Goal: Task Accomplishment & Management: Manage account settings

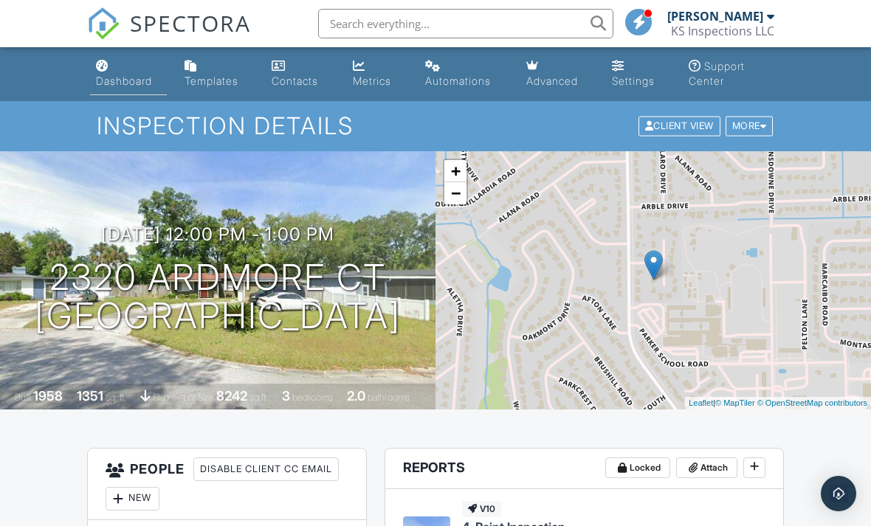
click at [134, 77] on div "Dashboard" at bounding box center [124, 81] width 56 height 13
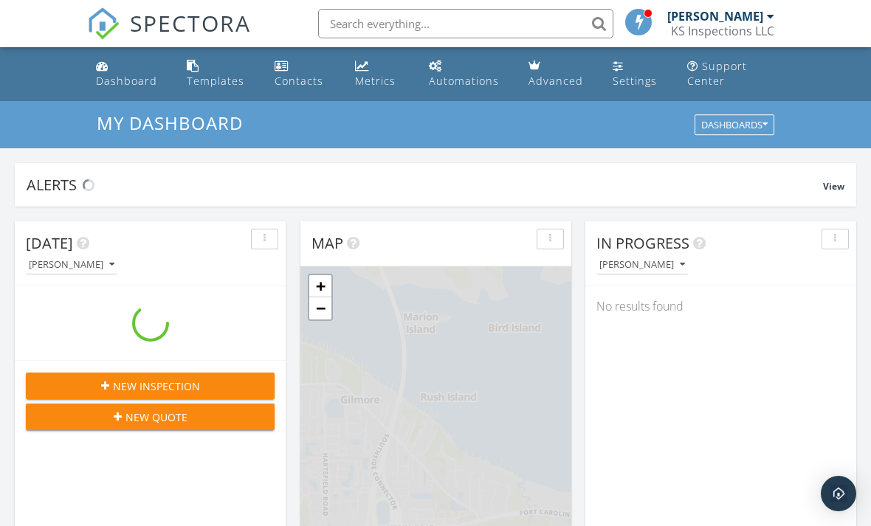
scroll to position [1344, 871]
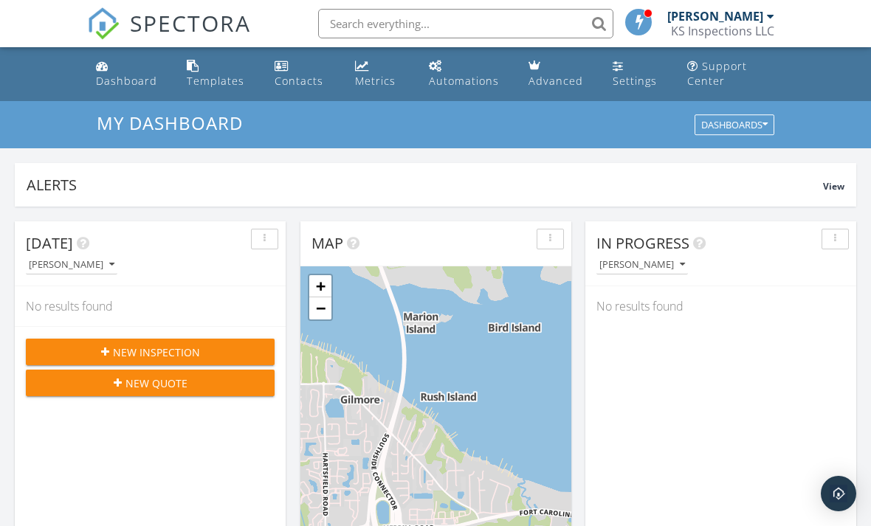
click at [457, 23] on input "text" at bounding box center [465, 24] width 295 height 30
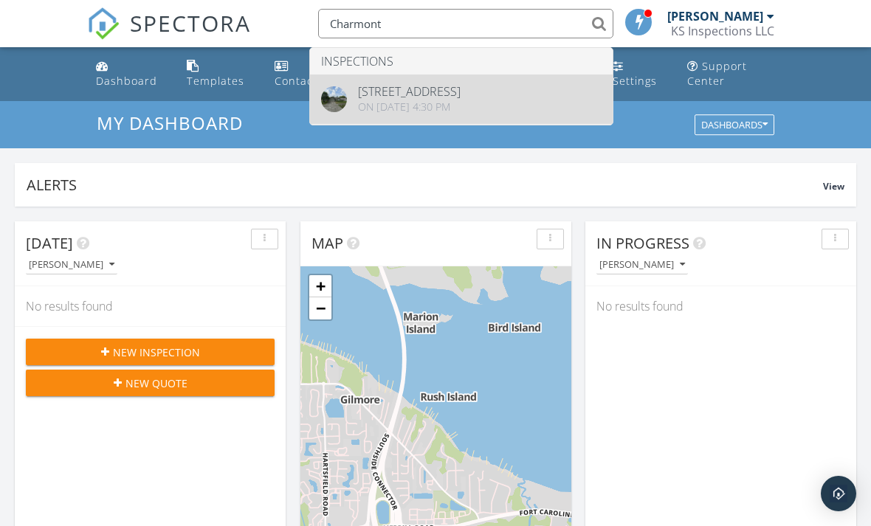
type input "Charmont"
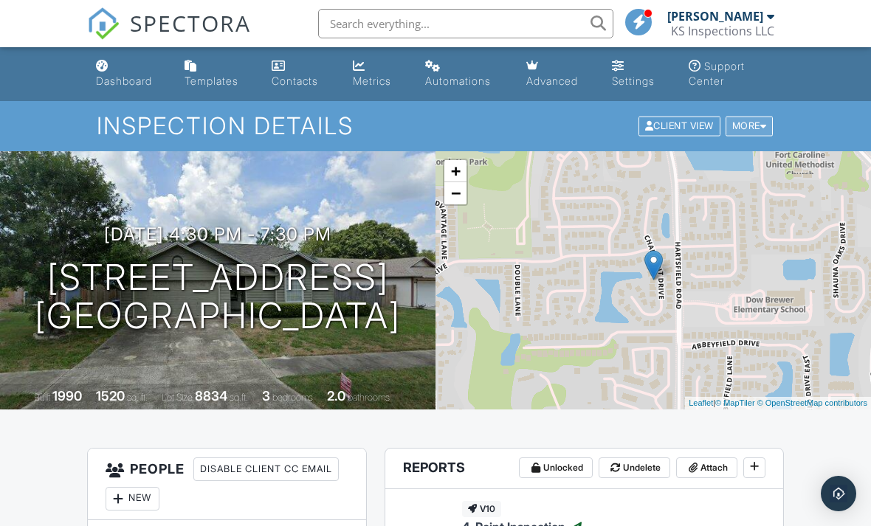
click at [756, 128] on div "More" at bounding box center [749, 127] width 48 height 20
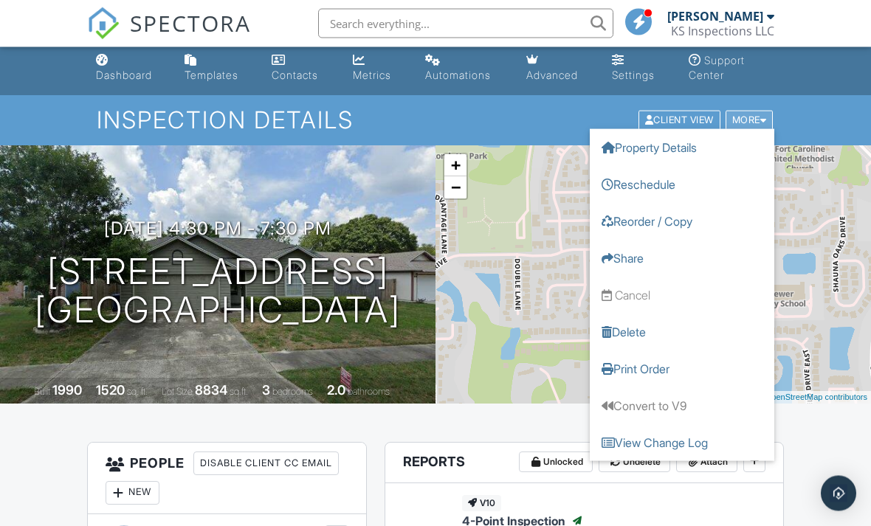
scroll to position [6, 0]
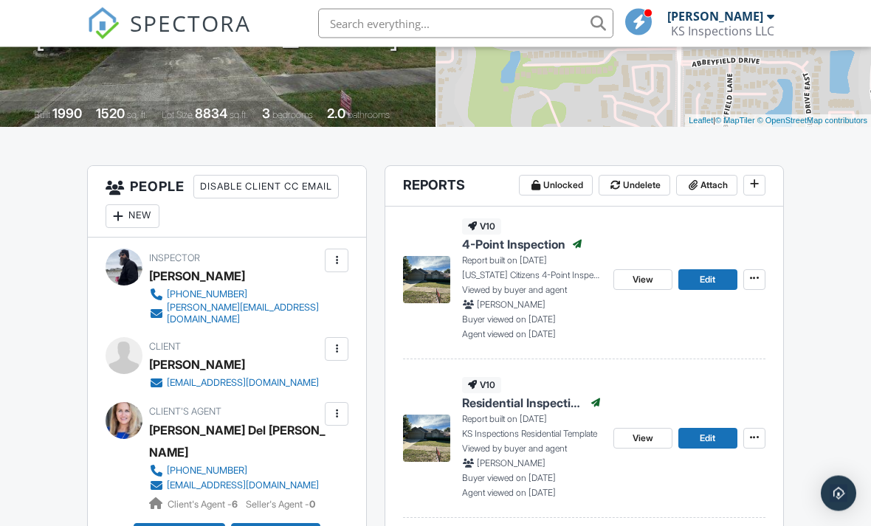
scroll to position [283, 0]
click at [755, 435] on icon at bounding box center [754, 437] width 9 height 10
click at [703, 509] on span "Reinspection Report" at bounding box center [682, 511] width 95 height 15
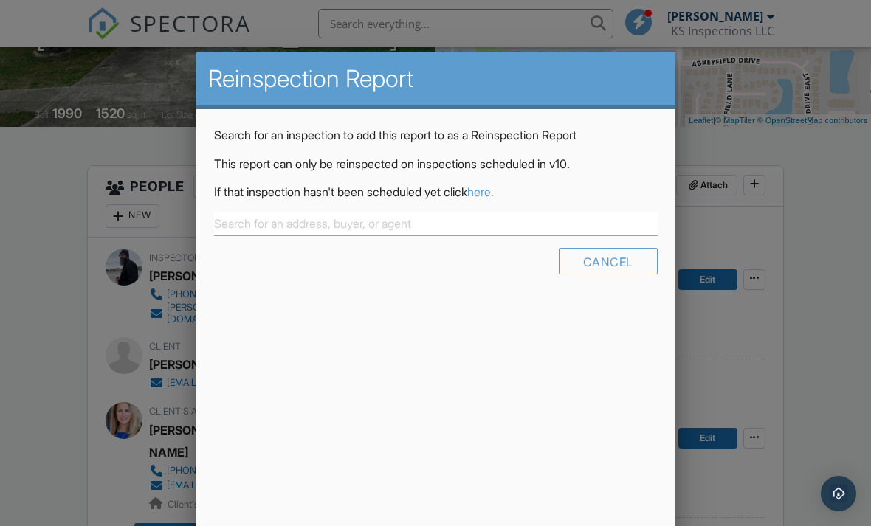
click at [494, 198] on link "here." at bounding box center [480, 191] width 27 height 15
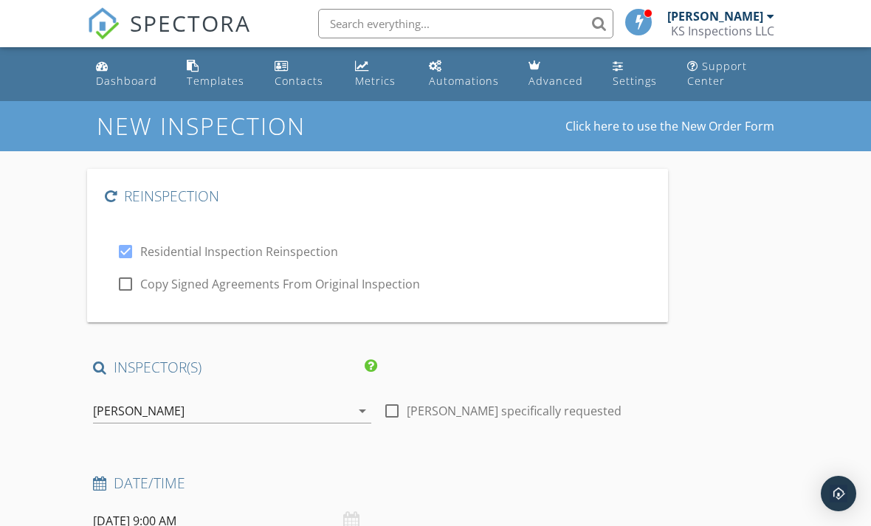
type input "Liezbell"
type input "Perez"
type input "[EMAIL_ADDRESS][DOMAIN_NAME]"
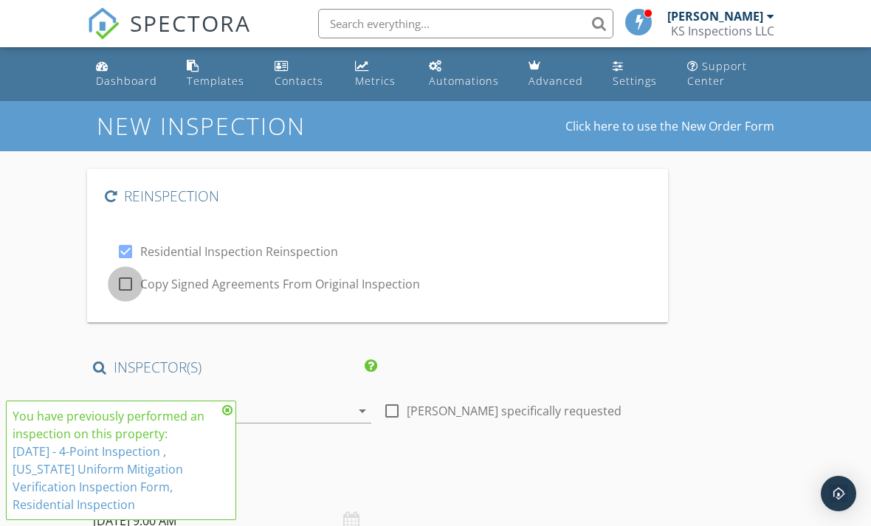
click at [127, 284] on div at bounding box center [125, 284] width 25 height 25
checkbox input "true"
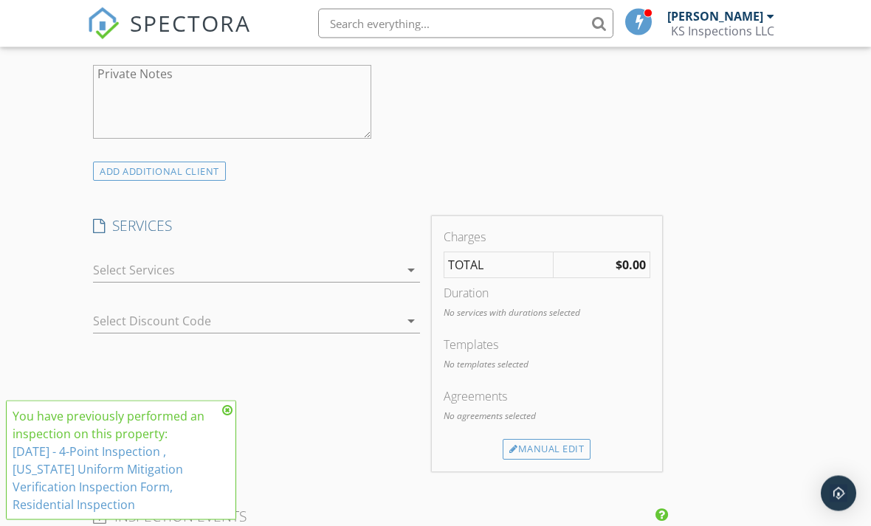
scroll to position [1230, 0]
click at [136, 265] on div at bounding box center [246, 269] width 306 height 24
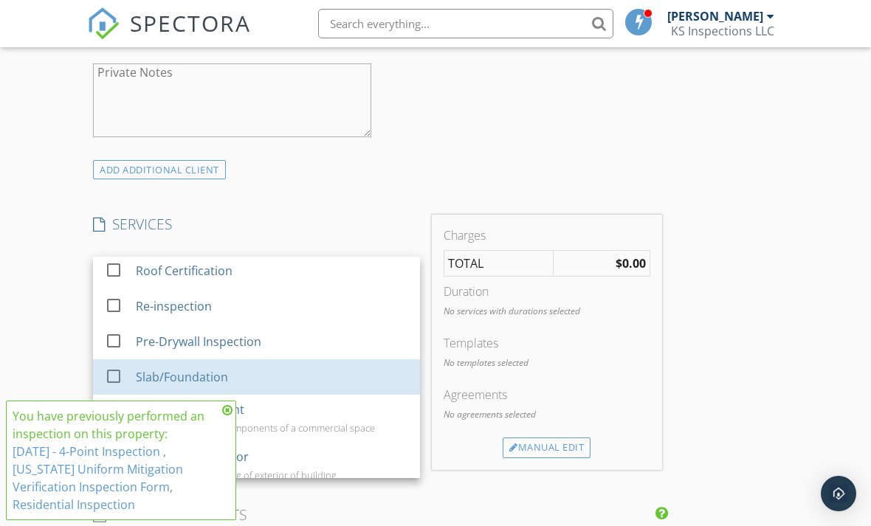
scroll to position [264, 0]
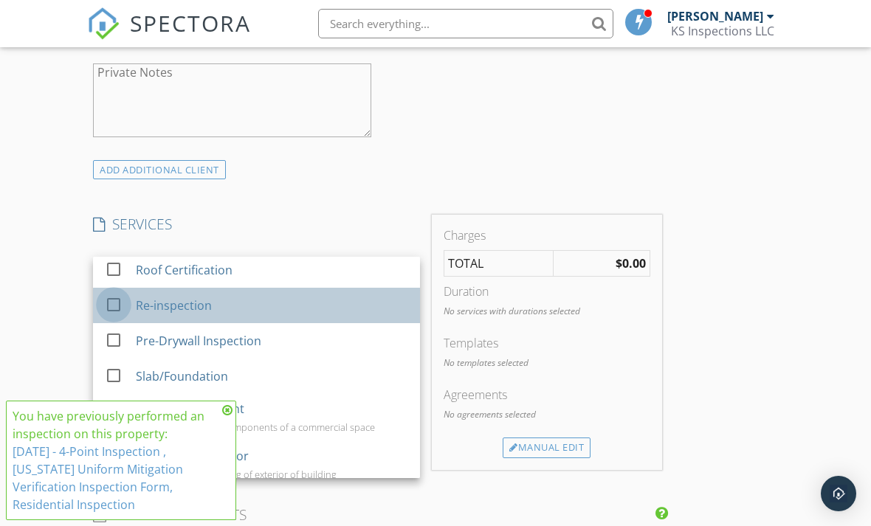
click at [120, 300] on div at bounding box center [113, 303] width 25 height 25
checkbox input "false"
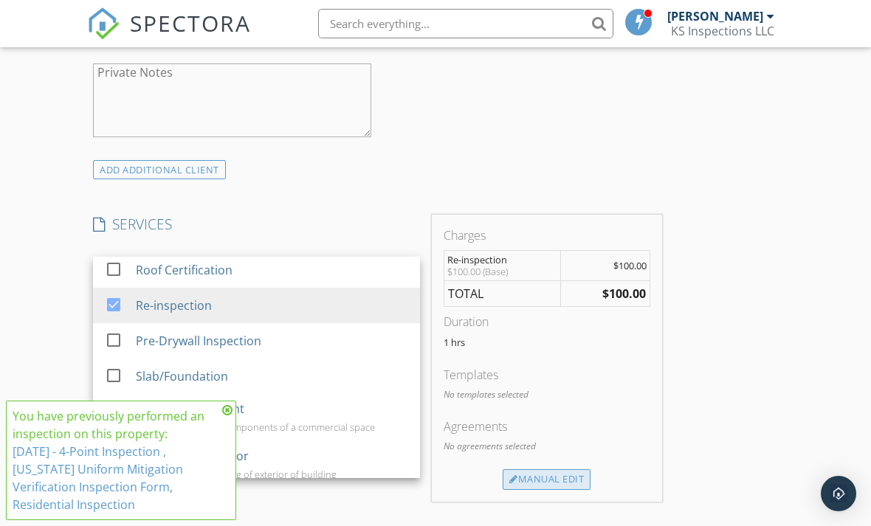
click at [559, 477] on div "Manual Edit" at bounding box center [547, 479] width 88 height 21
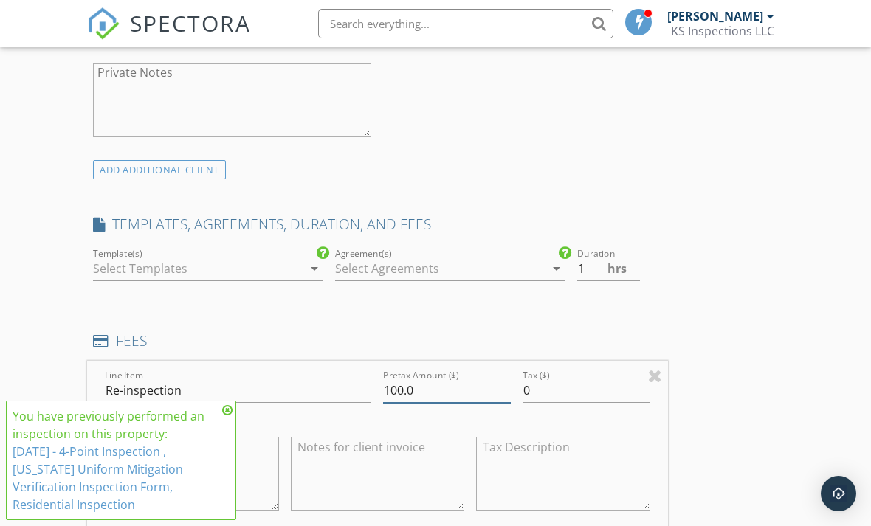
click at [453, 390] on input "100.0" at bounding box center [447, 391] width 128 height 24
type input "1"
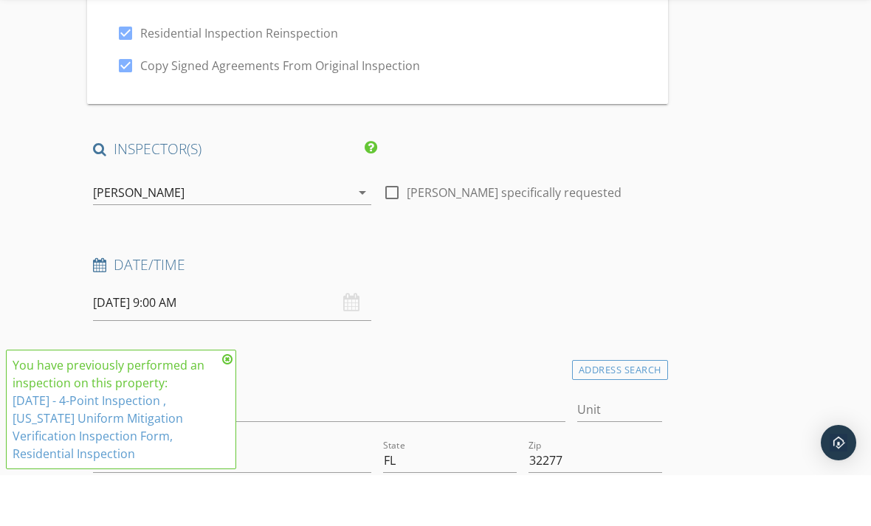
scroll to position [179, 0]
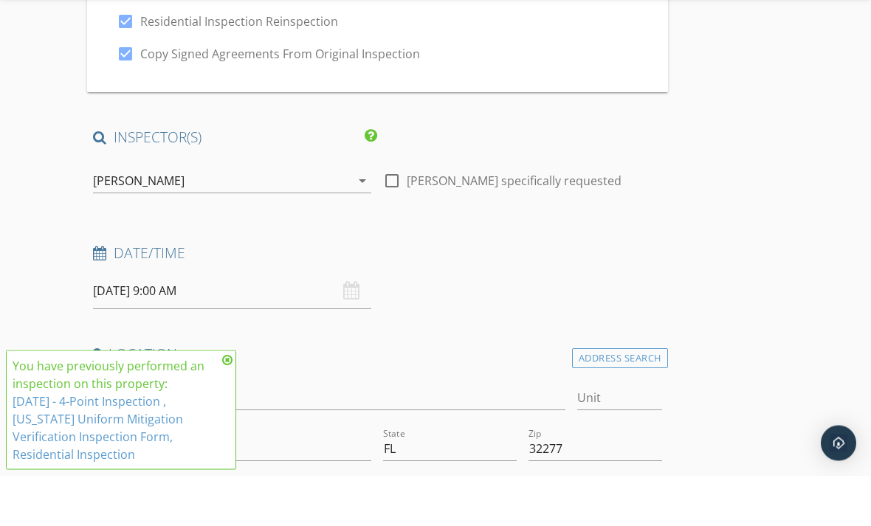
type input "0.0"
click at [340, 324] on input "09/30/2025 9:00 AM" at bounding box center [232, 342] width 278 height 36
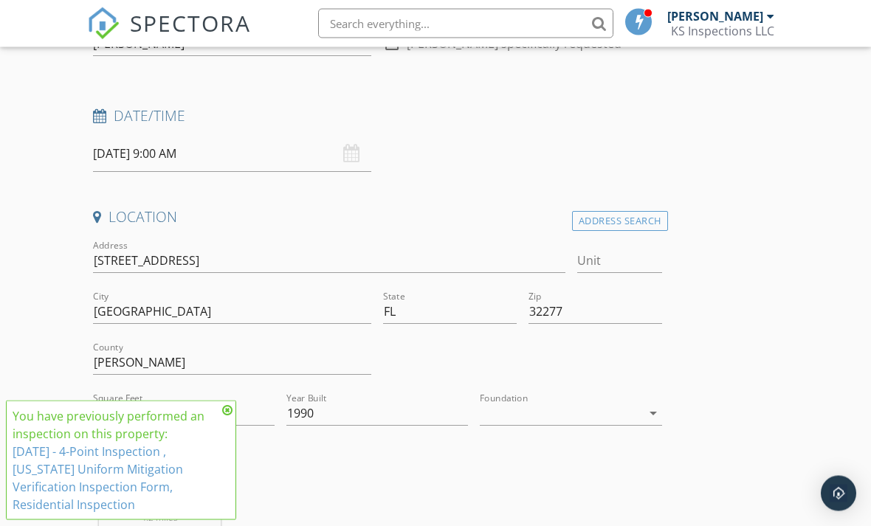
scroll to position [374, 0]
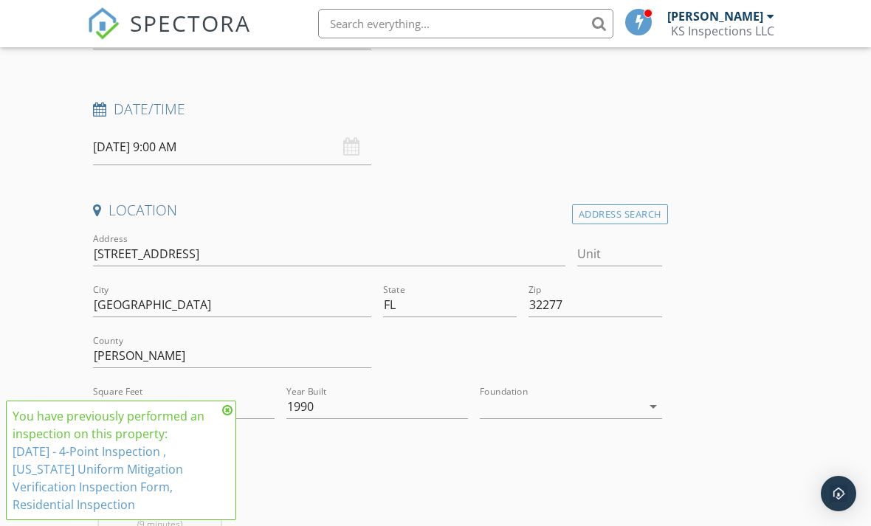
click at [227, 416] on icon at bounding box center [227, 410] width 10 height 12
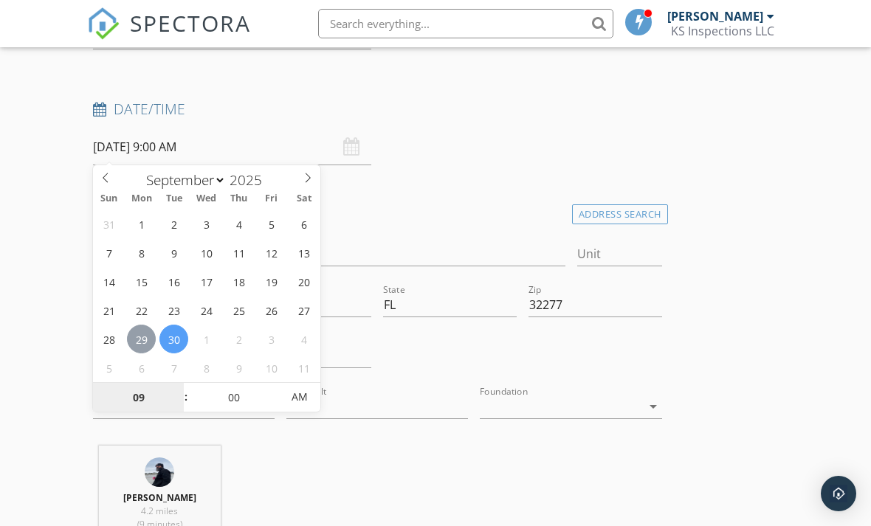
type input "09/29/2025 9:00 AM"
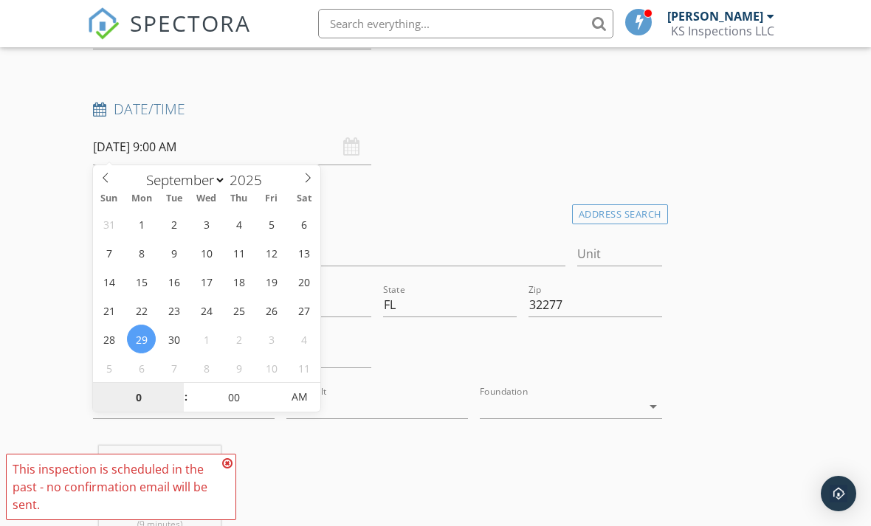
type input "01"
type input "[DATE] 1:00 PM"
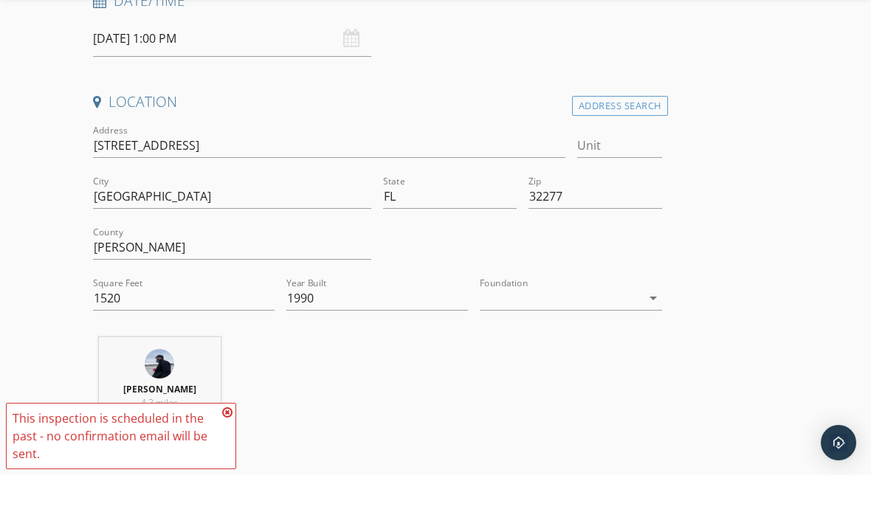
scroll to position [483, 0]
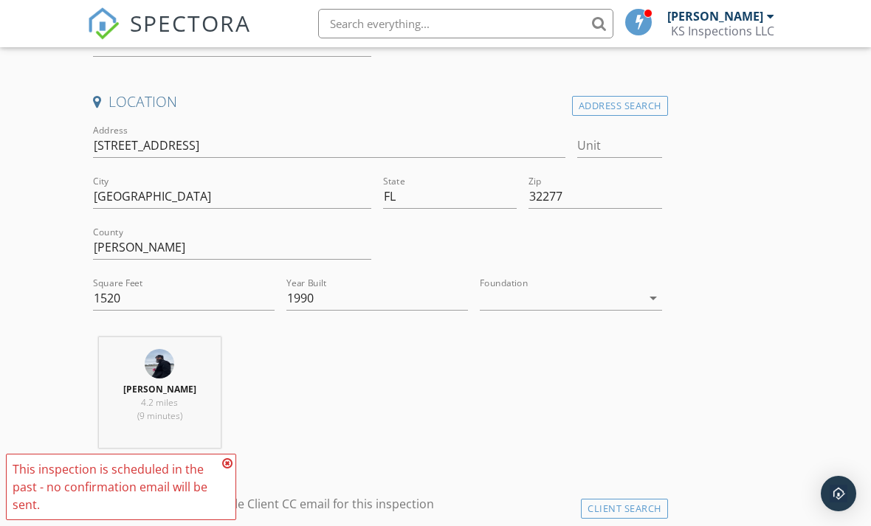
click at [229, 469] on icon at bounding box center [227, 463] width 10 height 12
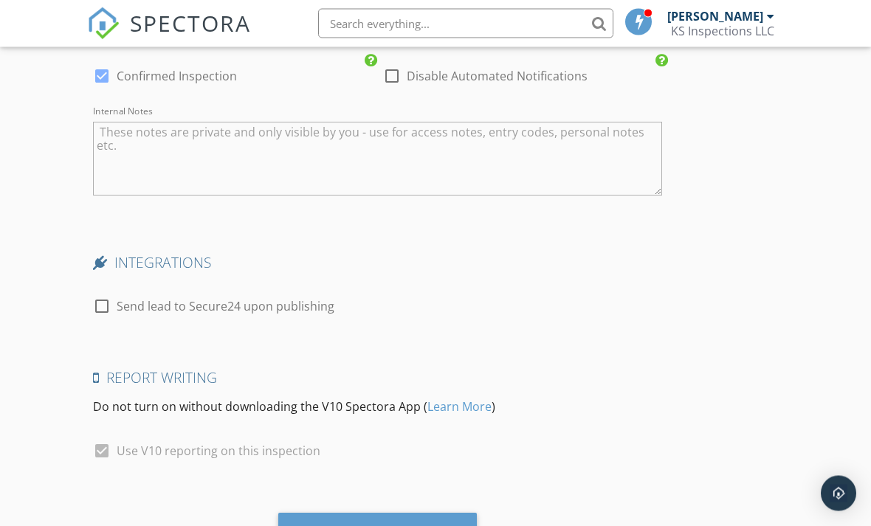
scroll to position [2844, 0]
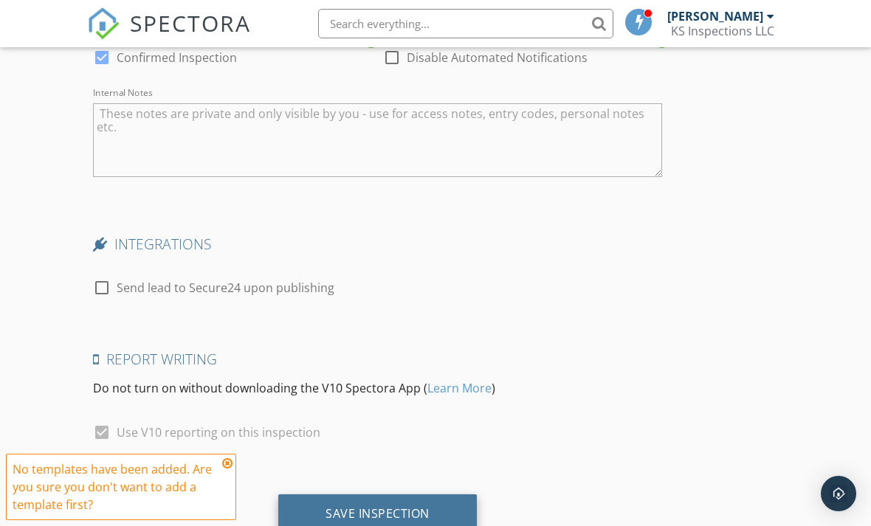
click at [378, 508] on div "Save Inspection" at bounding box center [377, 513] width 104 height 15
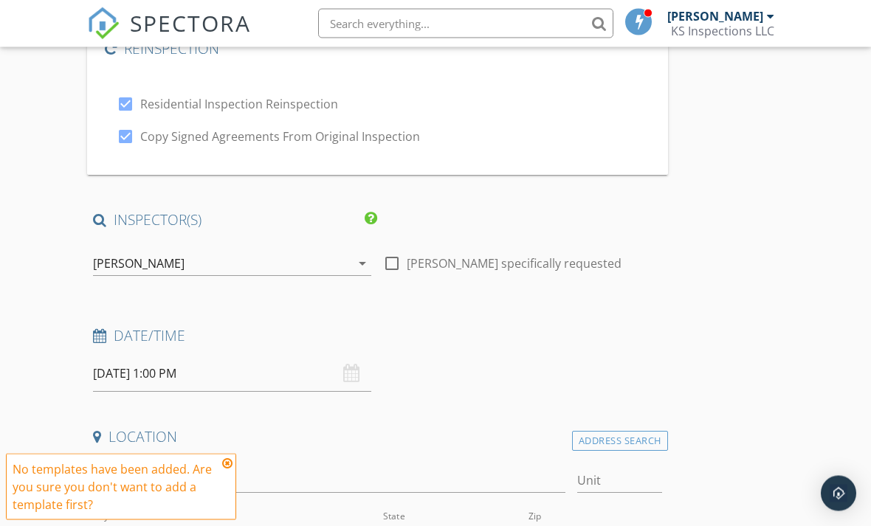
scroll to position [0, 0]
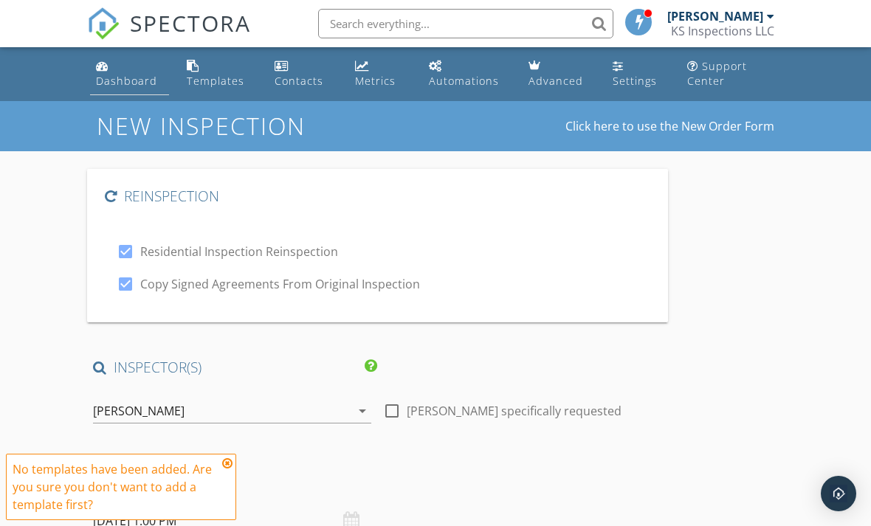
click at [112, 76] on div "Dashboard" at bounding box center [126, 81] width 61 height 14
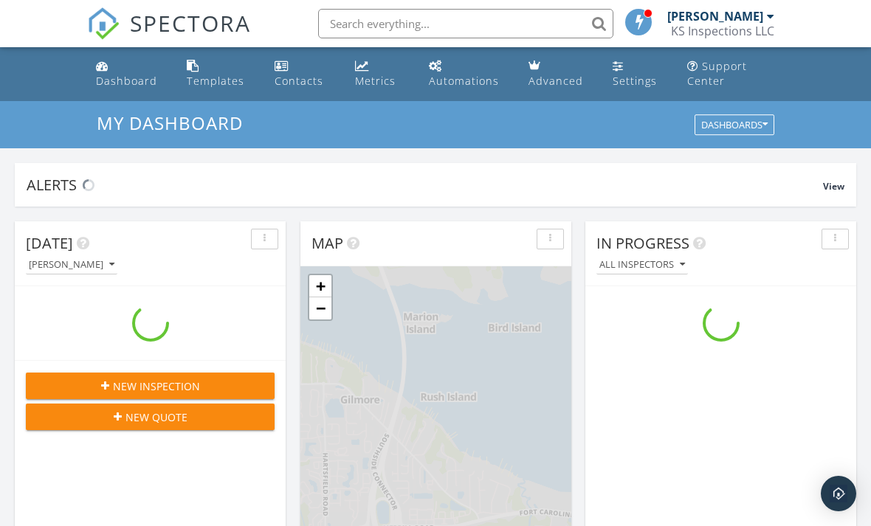
scroll to position [1344, 871]
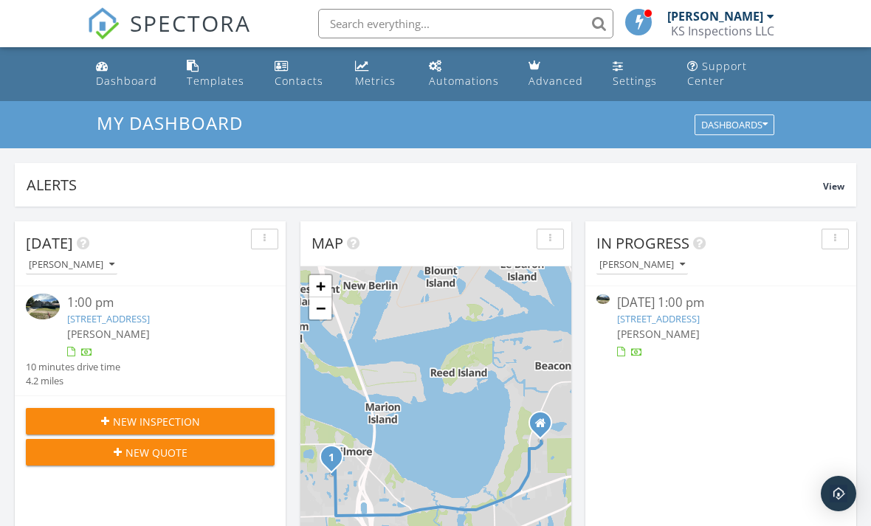
click at [673, 323] on link "[STREET_ADDRESS]" at bounding box center [658, 318] width 83 height 13
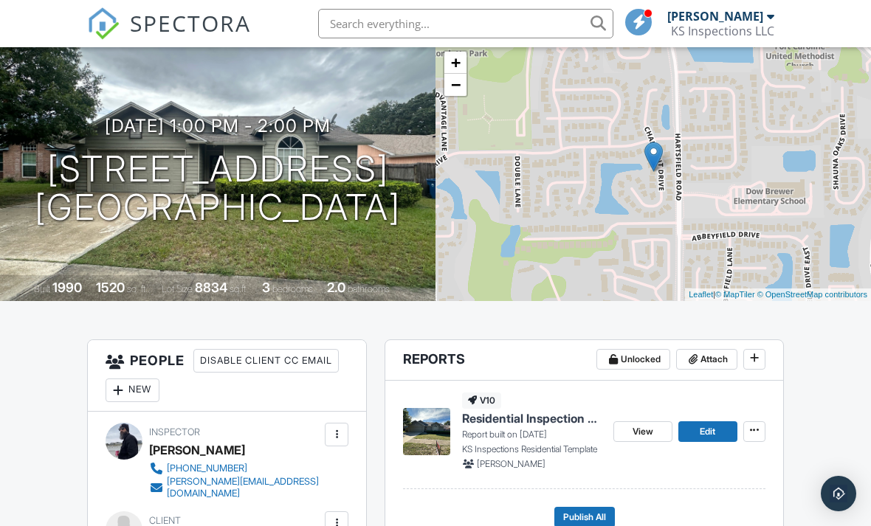
scroll to position [111, 0]
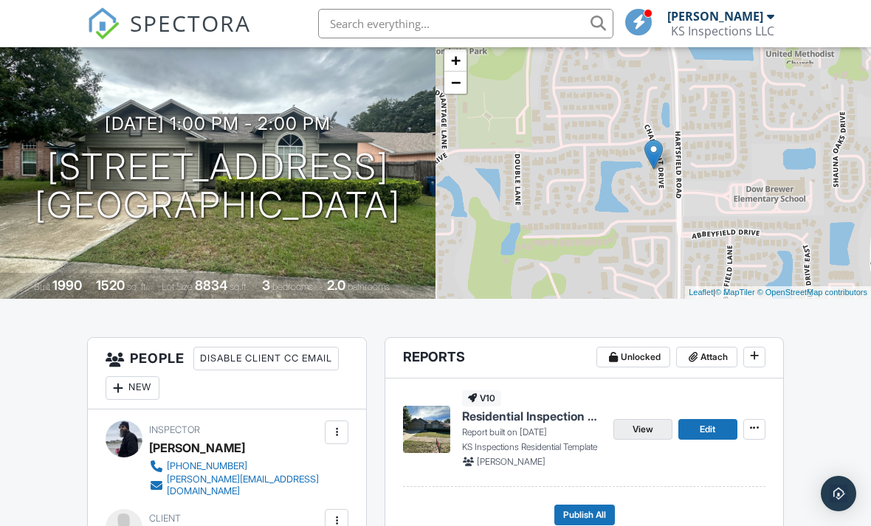
click at [646, 426] on span "View" at bounding box center [642, 429] width 21 height 15
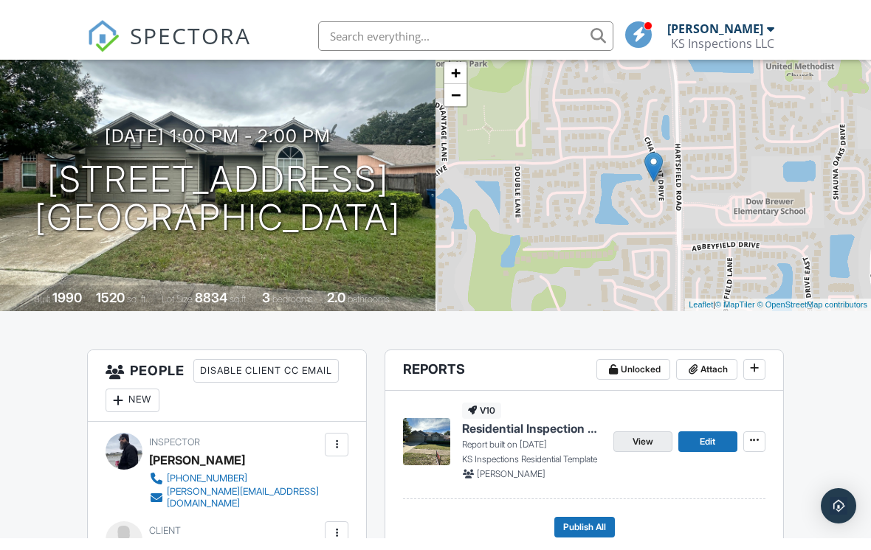
scroll to position [0, 0]
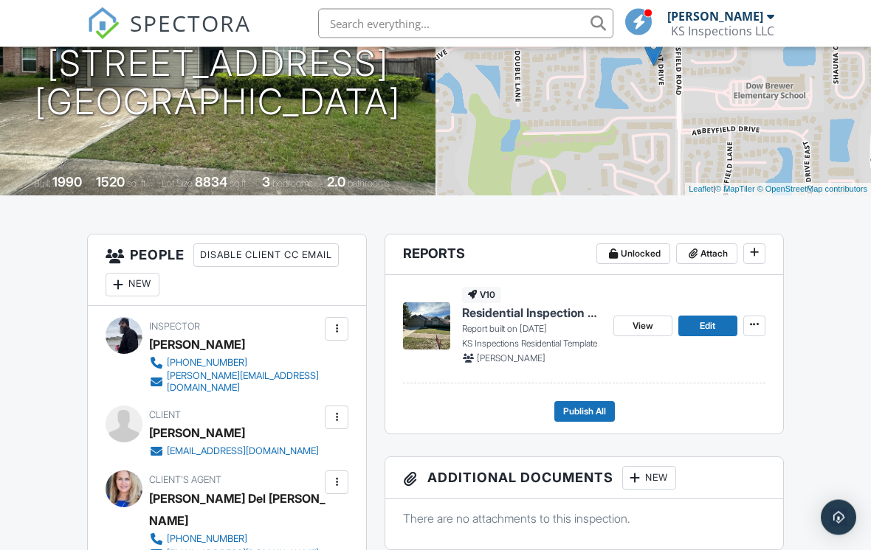
scroll to position [249, 0]
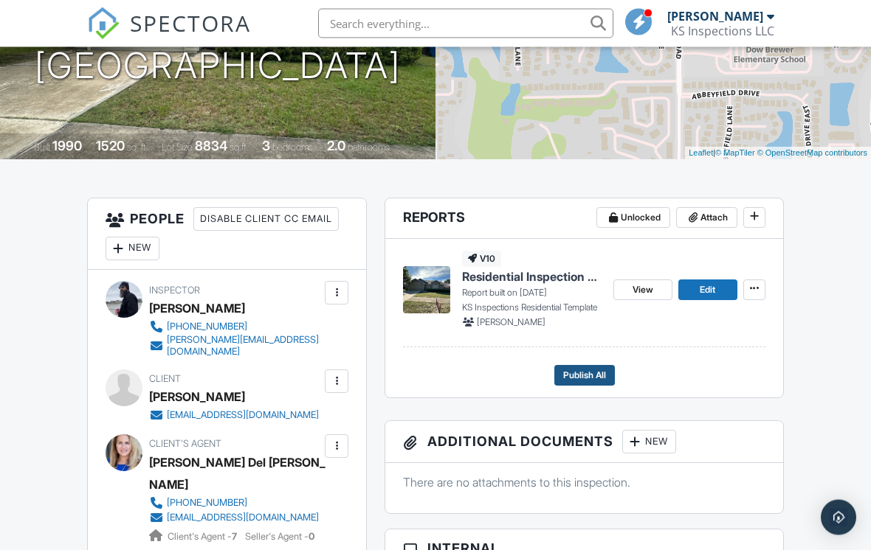
click at [584, 374] on span "Publish All" at bounding box center [584, 376] width 43 height 15
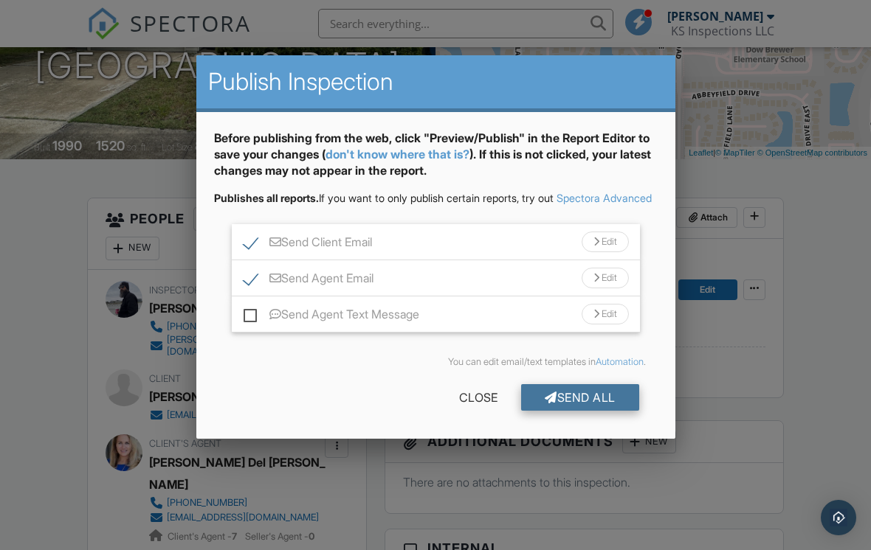
click at [597, 411] on div "Send All" at bounding box center [580, 397] width 118 height 27
